Goal: Book appointment/travel/reservation

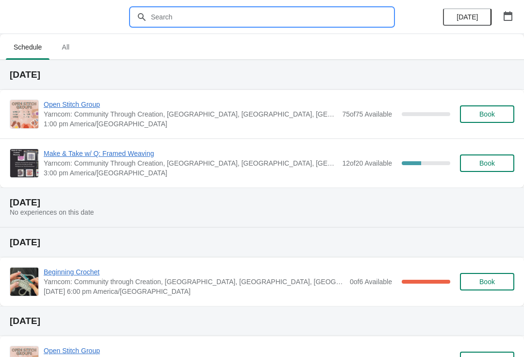
click at [178, 12] on input "text" at bounding box center [271, 16] width 243 height 17
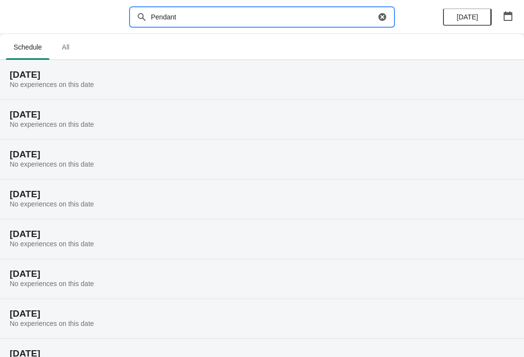
type input "Pendant"
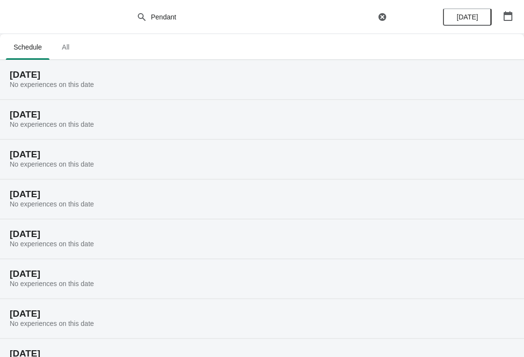
click at [384, 16] on icon "button" at bounding box center [383, 17] width 10 height 10
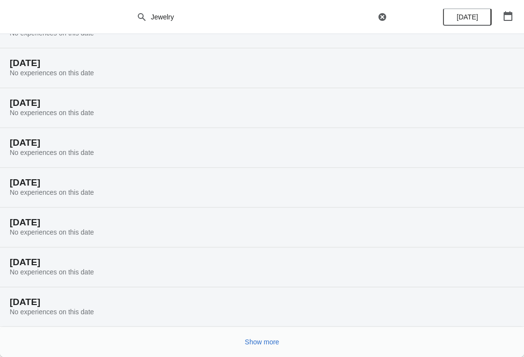
scroll to position [51, 0]
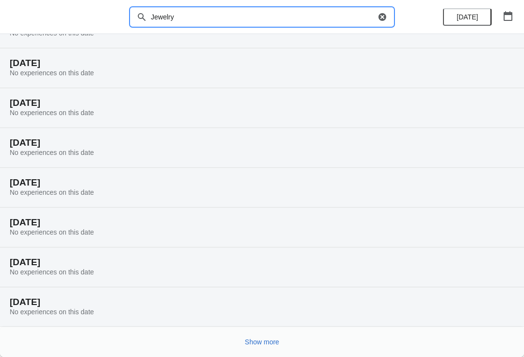
type input "Jewelry"
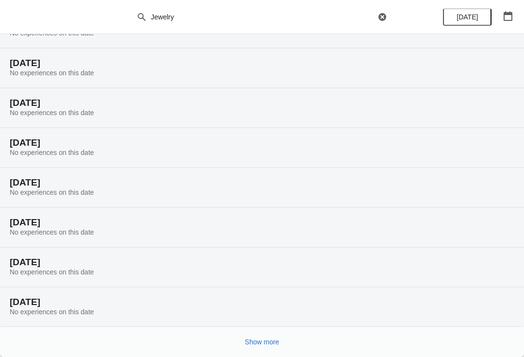
click at [267, 338] on span "Show more" at bounding box center [262, 342] width 34 height 8
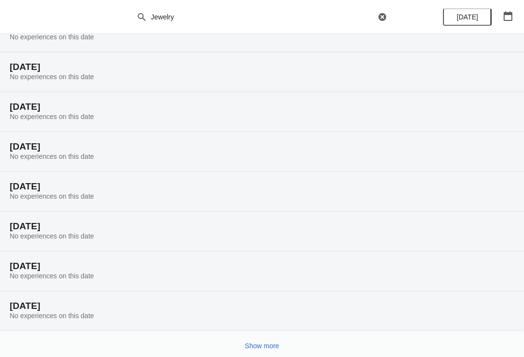
scroll to position [364, 0]
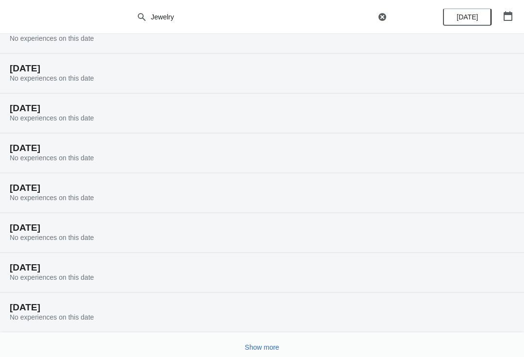
click at [112, 113] on h2 "[DATE]" at bounding box center [262, 108] width 505 height 10
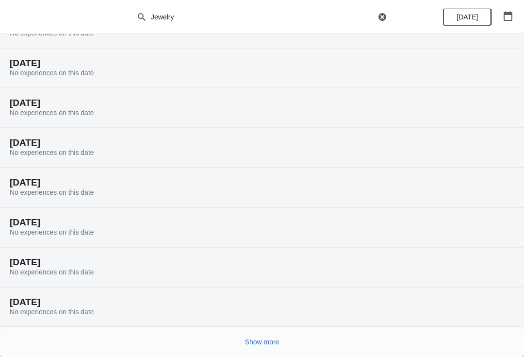
scroll to position [370, 0]
click at [385, 12] on icon "button" at bounding box center [383, 17] width 10 height 10
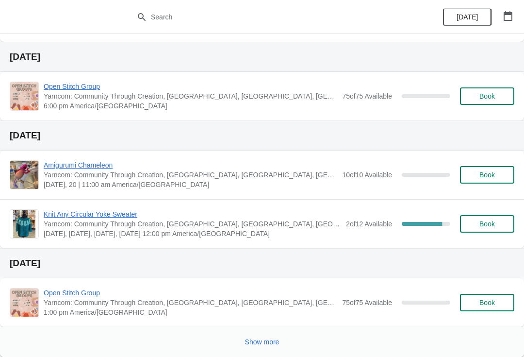
scroll to position [715, 0]
click at [272, 339] on span "Show more" at bounding box center [262, 342] width 34 height 8
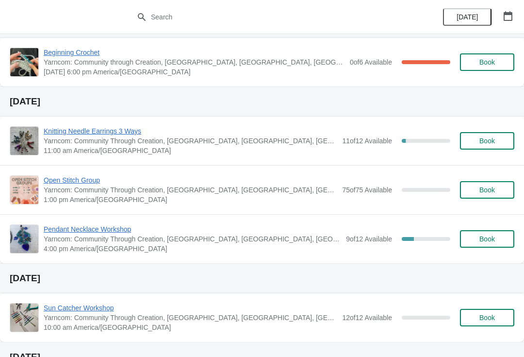
scroll to position [1076, 0]
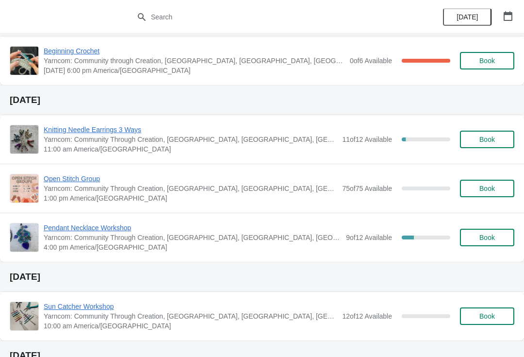
click at [498, 233] on span "Book" at bounding box center [487, 237] width 37 height 8
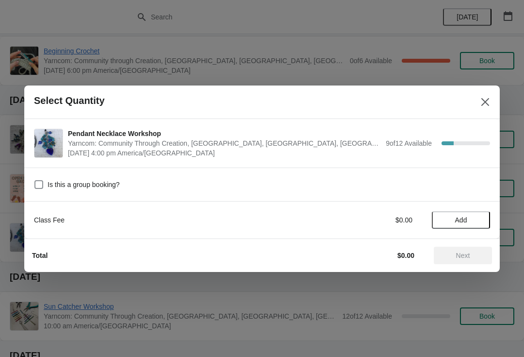
click at [472, 214] on button "Add" at bounding box center [461, 219] width 58 height 17
click at [482, 103] on icon "Close" at bounding box center [485, 102] width 10 height 10
